Goal: Transaction & Acquisition: Purchase product/service

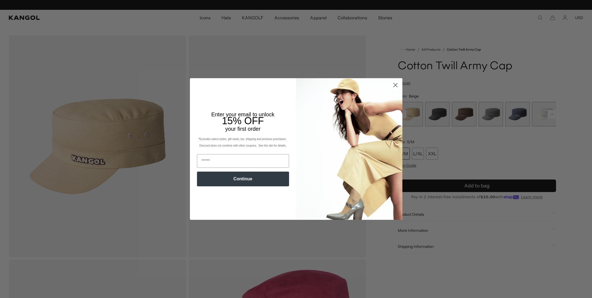
scroll to position [0, 112]
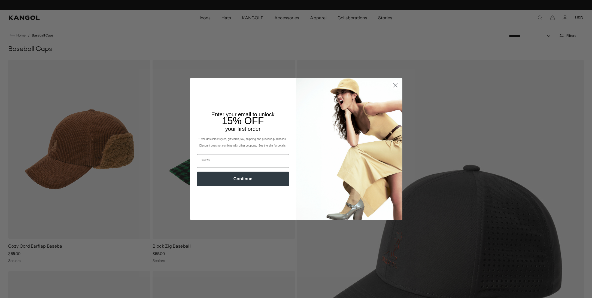
scroll to position [0, 112]
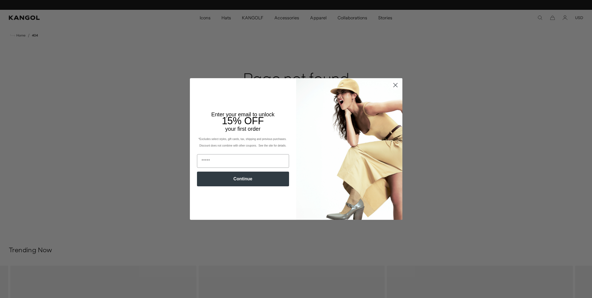
scroll to position [0, 112]
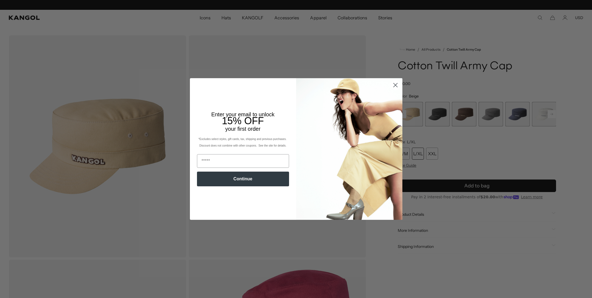
scroll to position [0, 112]
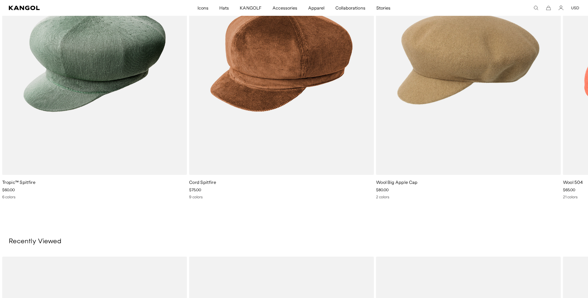
scroll to position [0, 112]
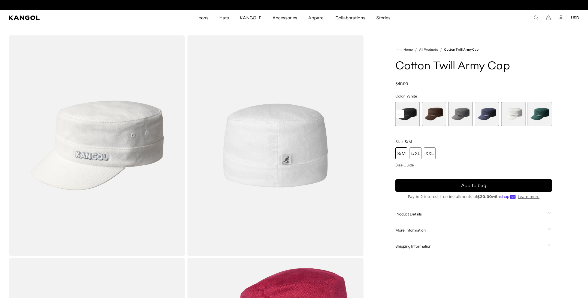
scroll to position [0, 112]
